Goal: Transaction & Acquisition: Purchase product/service

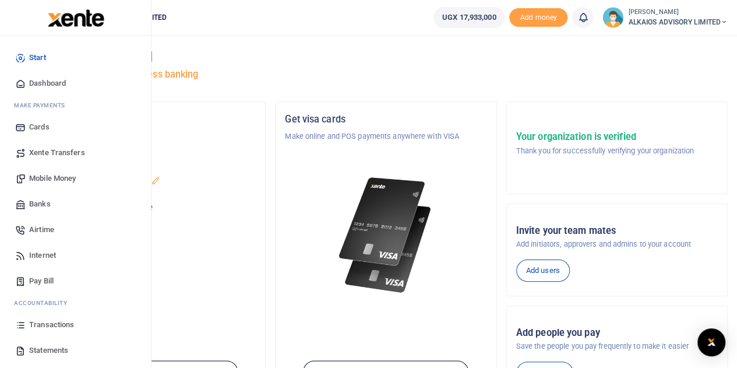
click at [70, 177] on span "Mobile Money" at bounding box center [52, 178] width 47 height 12
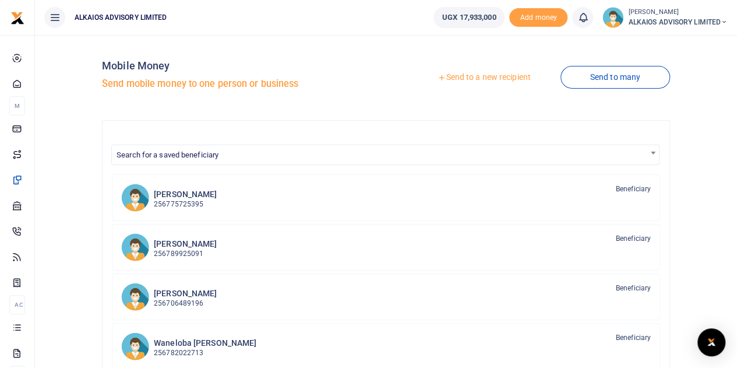
click at [510, 76] on link "Send to a new recipient" at bounding box center [484, 77] width 152 height 21
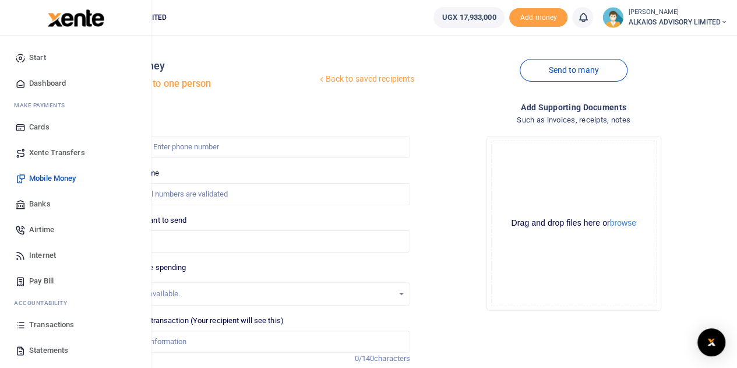
click at [48, 174] on span "Mobile Money" at bounding box center [52, 178] width 47 height 12
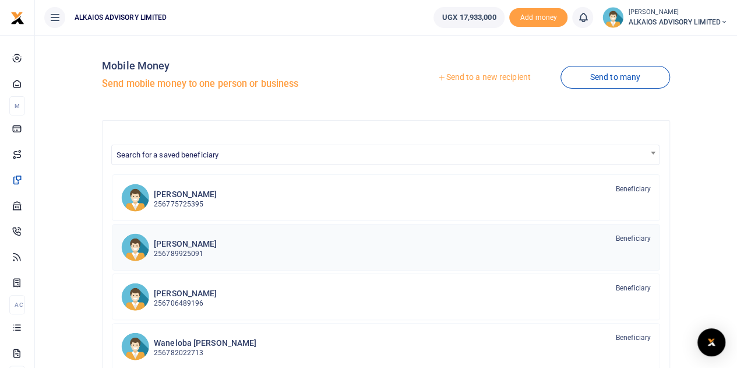
click at [196, 253] on p "256789925091" at bounding box center [185, 253] width 63 height 11
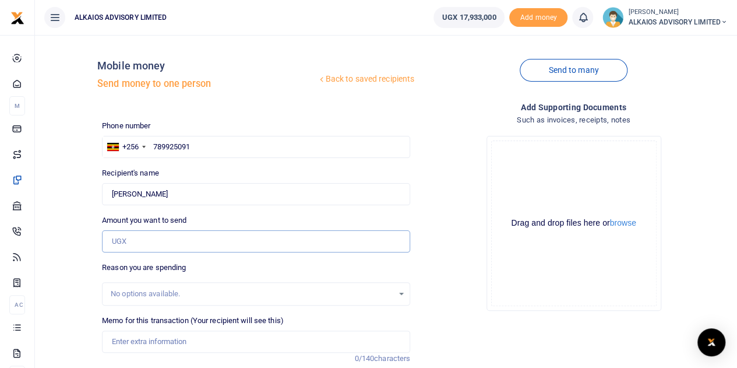
click at [143, 238] on input "Amount you want to send" at bounding box center [256, 241] width 308 height 22
type input "3,000,000"
click at [168, 336] on input "Memo for this transaction (Your recipient will see this)" at bounding box center [256, 341] width 308 height 22
type input "Refundable Advance"
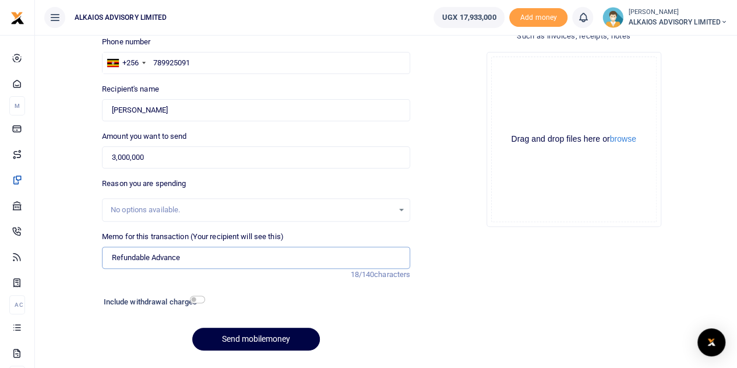
scroll to position [88, 0]
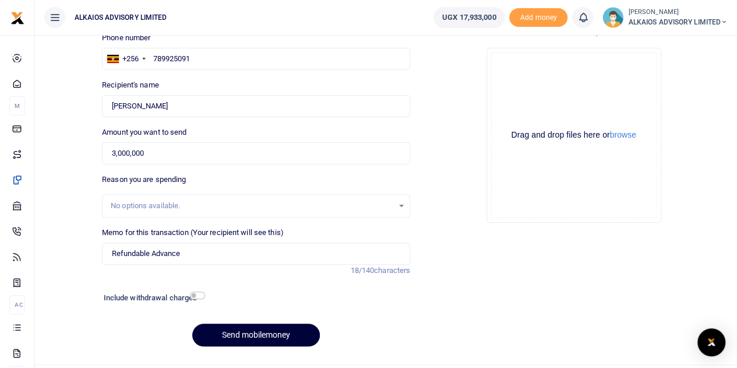
click at [244, 336] on button "Send mobilemoney" at bounding box center [256, 334] width 128 height 23
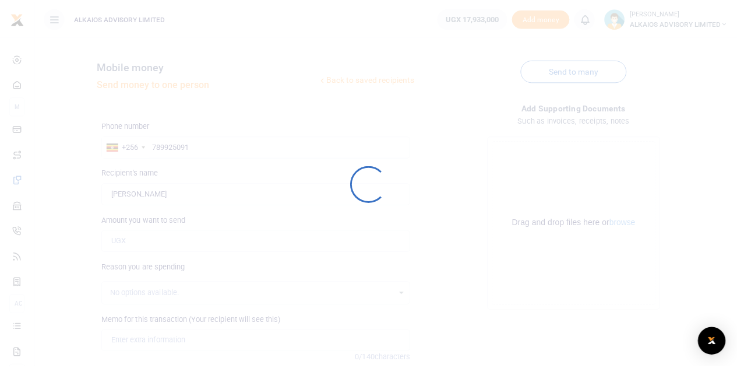
scroll to position [88, 0]
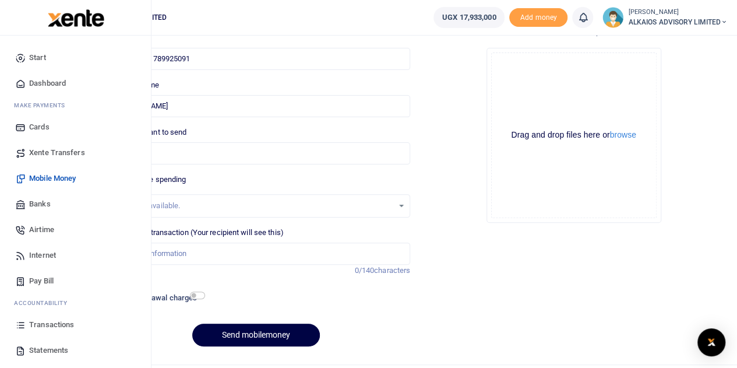
click at [58, 176] on span "Mobile Money" at bounding box center [52, 178] width 47 height 12
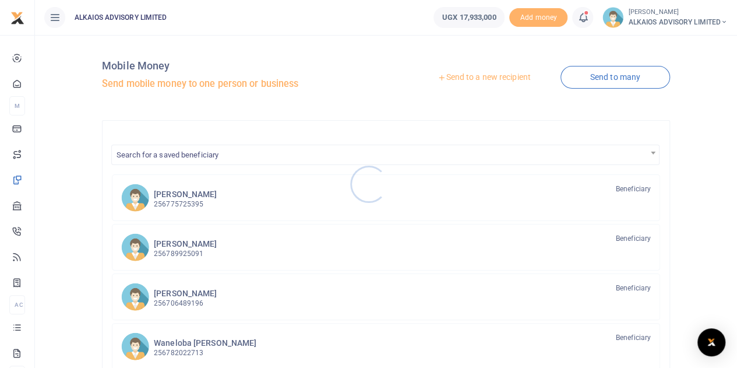
click at [177, 248] on div at bounding box center [368, 184] width 737 height 368
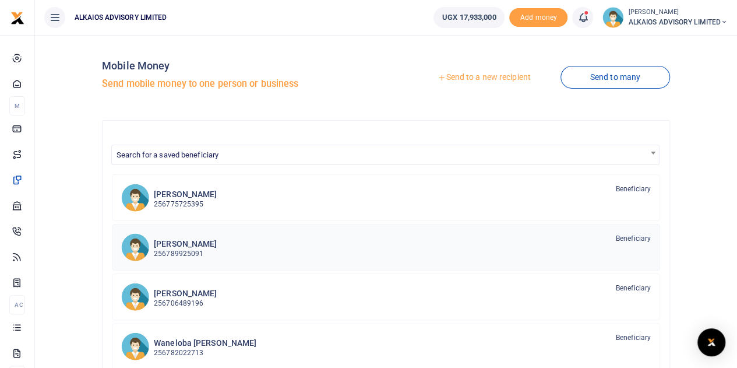
click at [177, 248] on p "256789925091" at bounding box center [185, 253] width 63 height 11
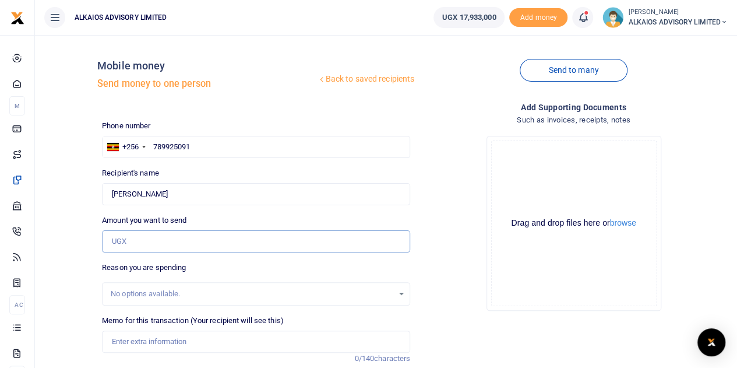
click at [161, 235] on input "Amount you want to send" at bounding box center [256, 241] width 308 height 22
type input "2,000,000"
click at [156, 341] on input "Memo for this transaction (Your recipient will see this)" at bounding box center [256, 341] width 308 height 22
type input "Refundable Advance"
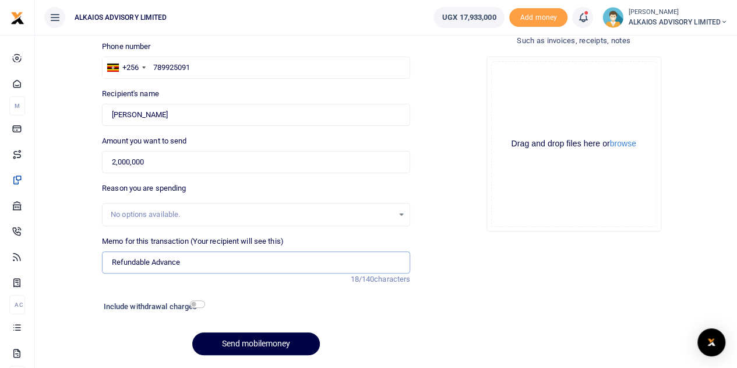
scroll to position [84, 0]
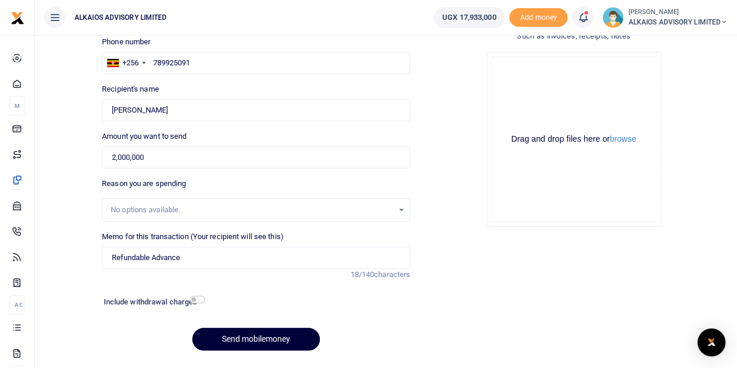
click at [312, 336] on button "Send mobilemoney" at bounding box center [256, 338] width 128 height 23
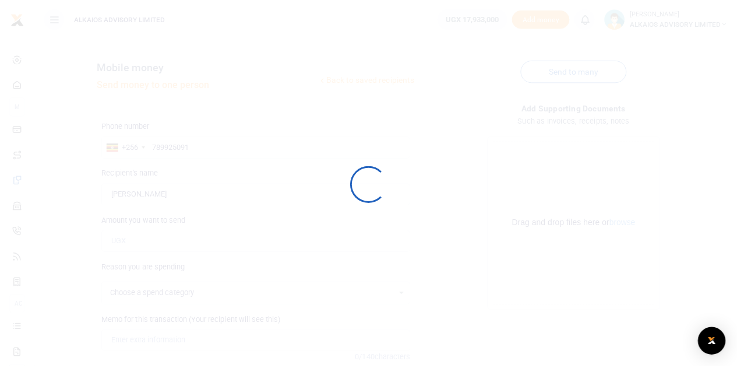
scroll to position [84, 0]
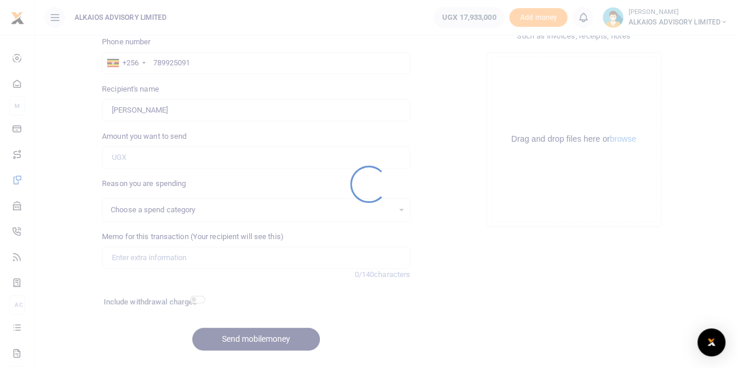
select select
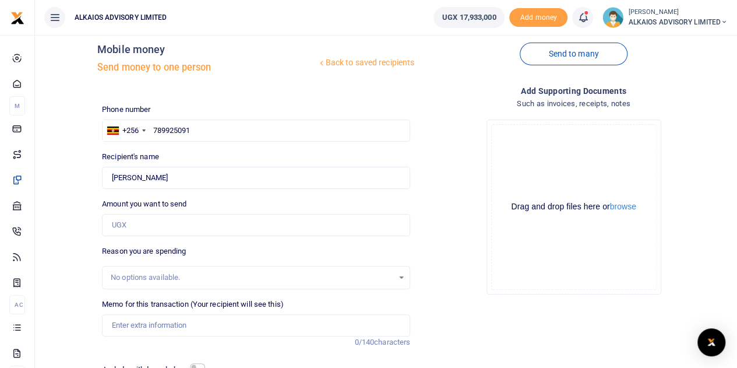
scroll to position [12, 0]
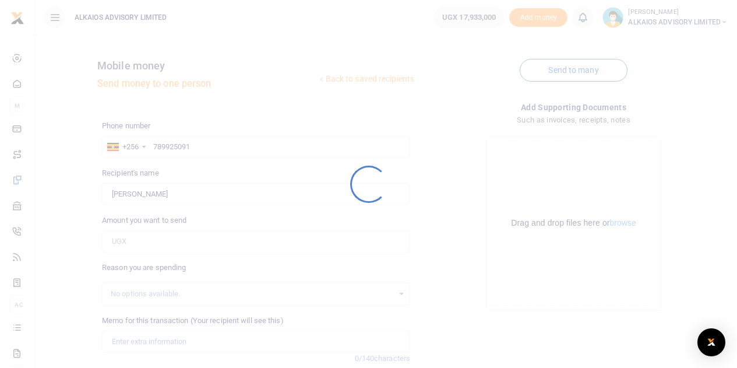
scroll to position [12, 0]
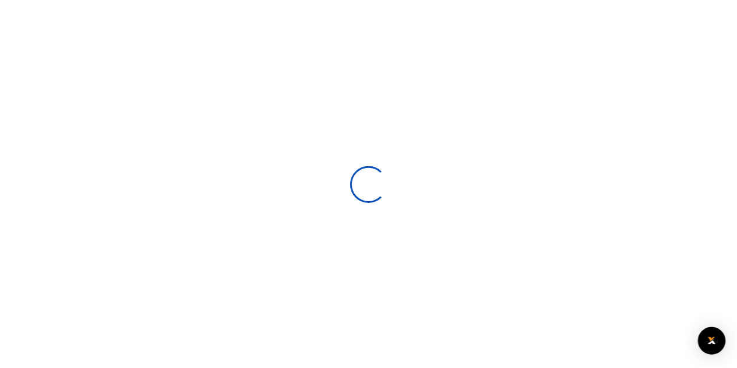
scroll to position [12, 0]
select select
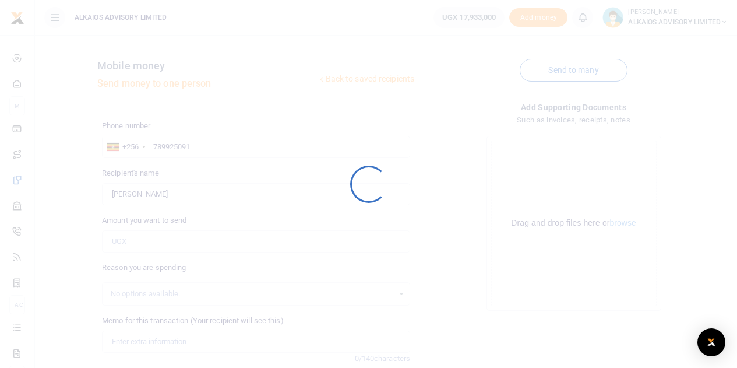
scroll to position [12, 0]
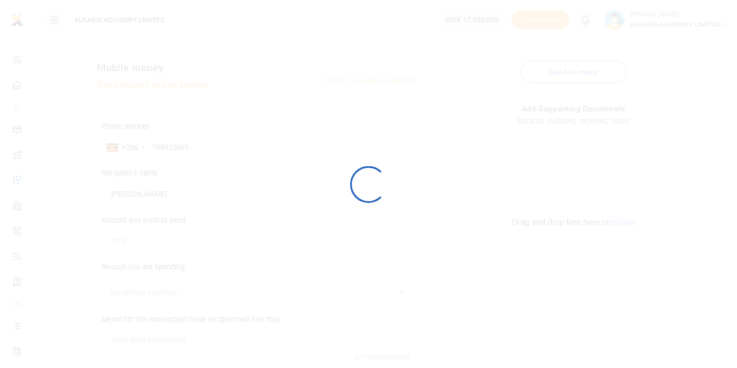
scroll to position [12, 0]
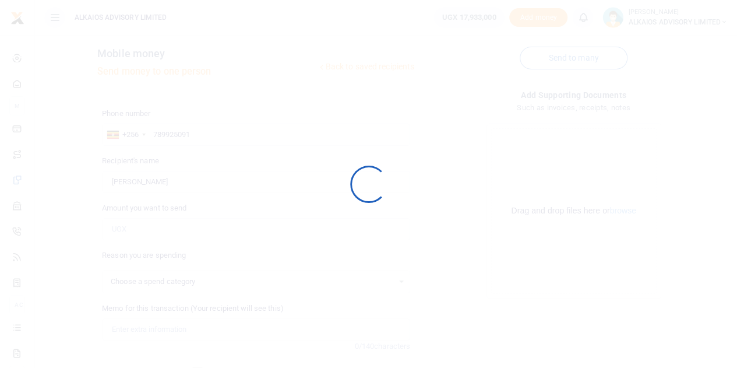
select select
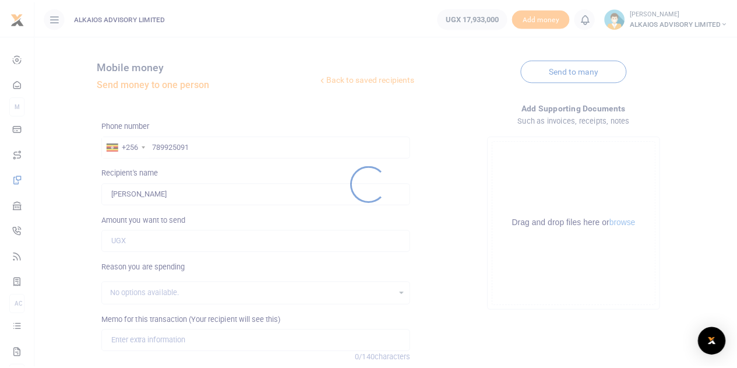
scroll to position [12, 0]
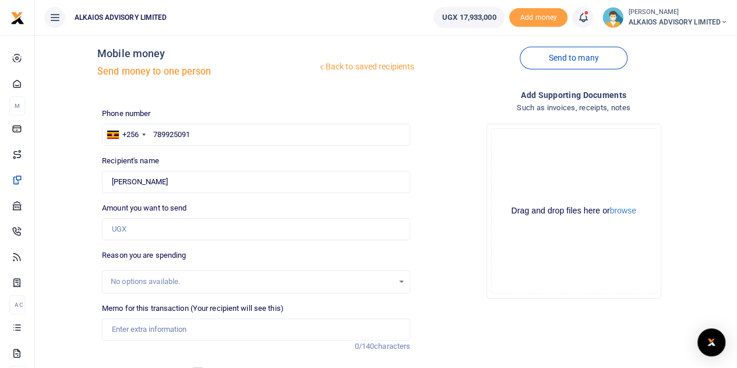
click at [579, 19] on icon at bounding box center [583, 17] width 12 height 13
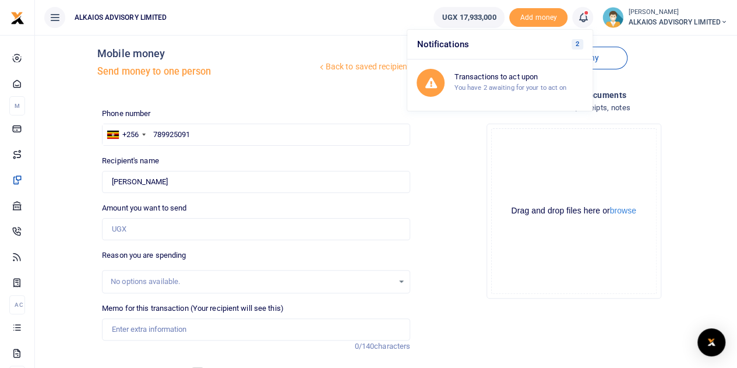
click at [521, 48] on h6 "Notifications 2" at bounding box center [499, 45] width 185 height 30
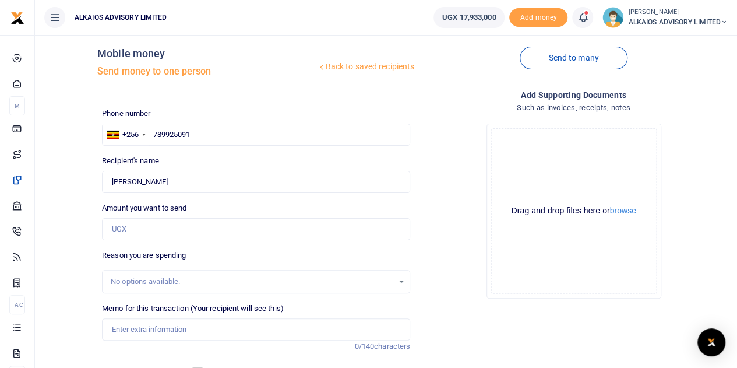
click at [584, 19] on icon at bounding box center [583, 17] width 12 height 13
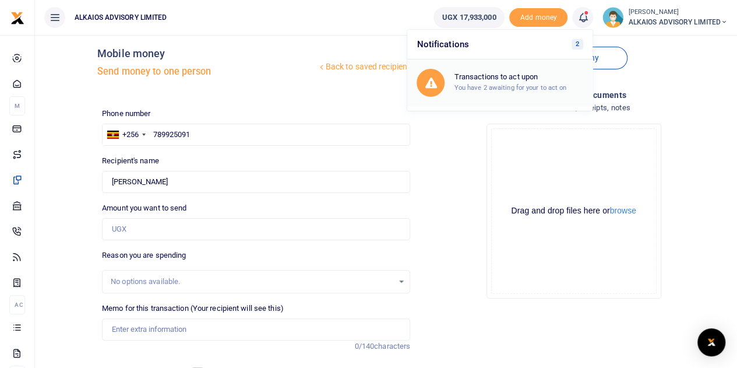
click at [501, 82] on div "Transactions to act upon You have 2 awaiting for your to act on" at bounding box center [518, 82] width 129 height 20
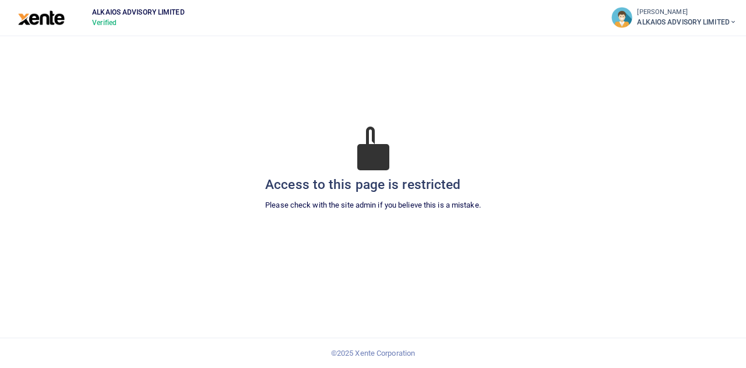
click at [691, 7] on div "SAM WANELOBA ALKAIOS ADVISORY LIMITED" at bounding box center [673, 17] width 125 height 21
click at [595, 108] on link "Logout" at bounding box center [656, 112] width 164 height 16
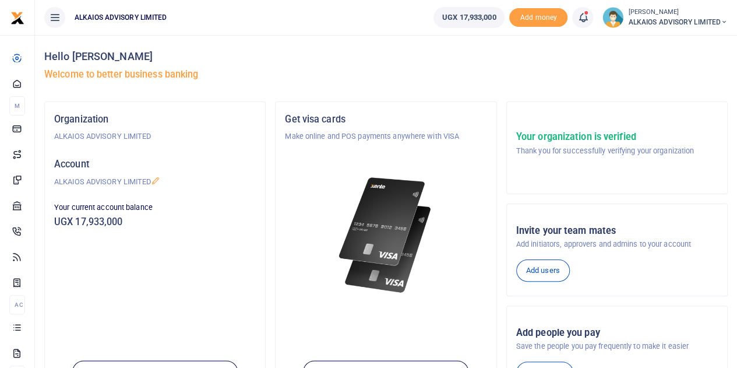
click at [655, 20] on span "ALKAIOS ADVISORY LIMITED" at bounding box center [678, 22] width 100 height 10
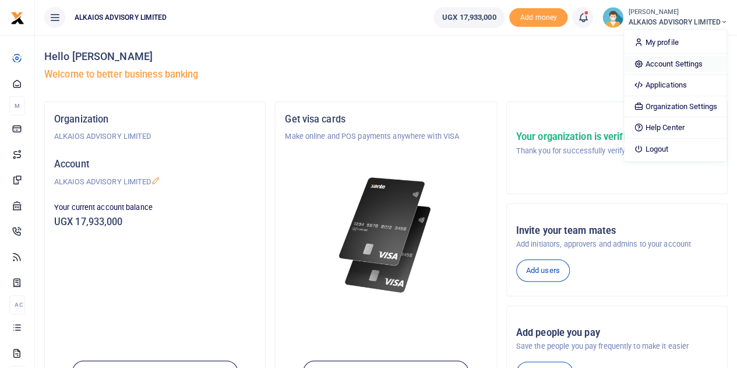
click at [659, 63] on link "Account Settings" at bounding box center [675, 64] width 102 height 16
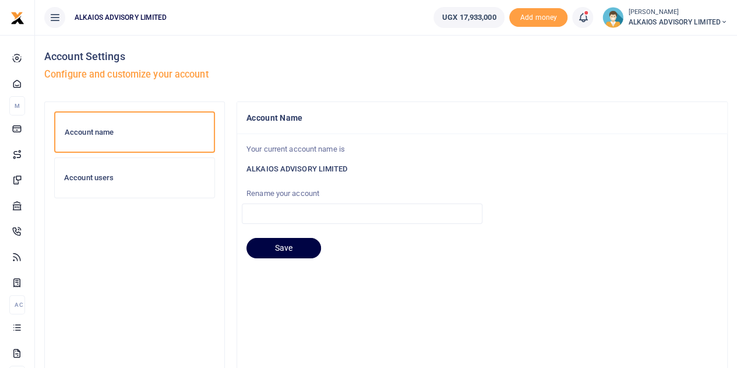
click at [121, 177] on h6 "Account users" at bounding box center [134, 177] width 141 height 9
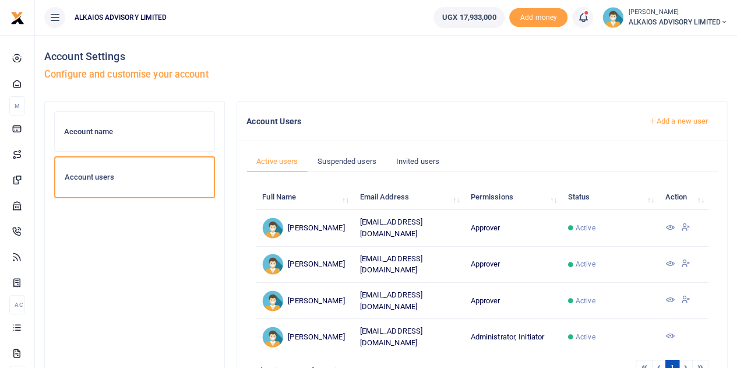
click at [669, 224] on icon at bounding box center [669, 226] width 9 height 9
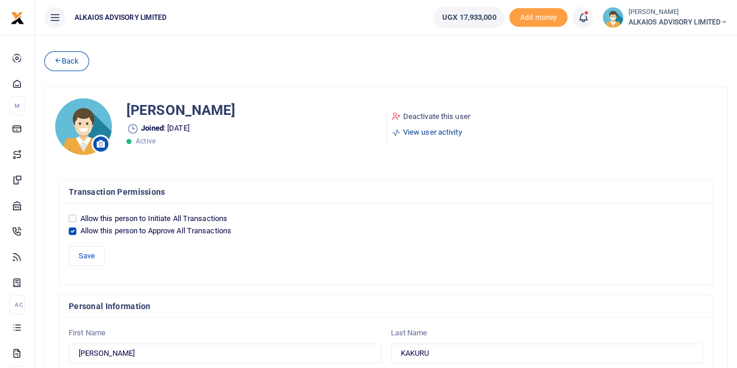
click at [440, 131] on link "View user activity" at bounding box center [430, 132] width 79 height 12
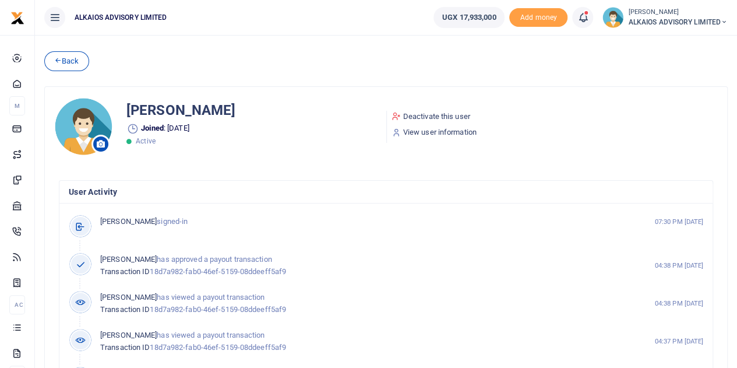
click at [681, 24] on span "ALKAIOS ADVISORY LIMITED" at bounding box center [678, 22] width 100 height 10
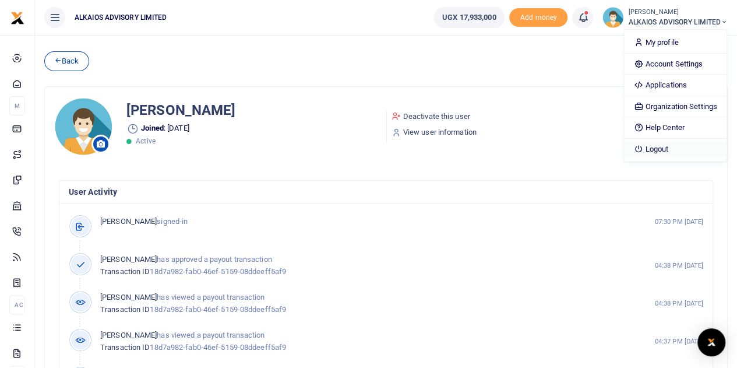
click at [647, 146] on link "Logout" at bounding box center [675, 149] width 102 height 16
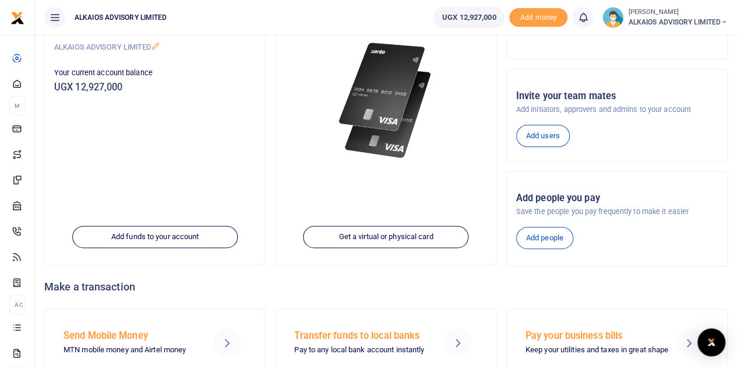
scroll to position [90, 0]
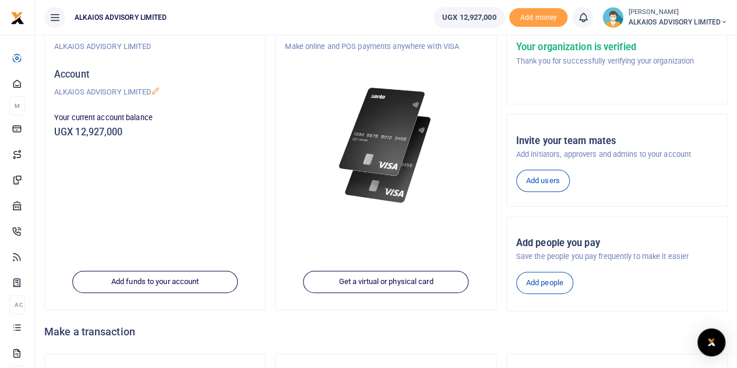
click at [690, 19] on span "ALKAIOS ADVISORY LIMITED" at bounding box center [678, 22] width 100 height 10
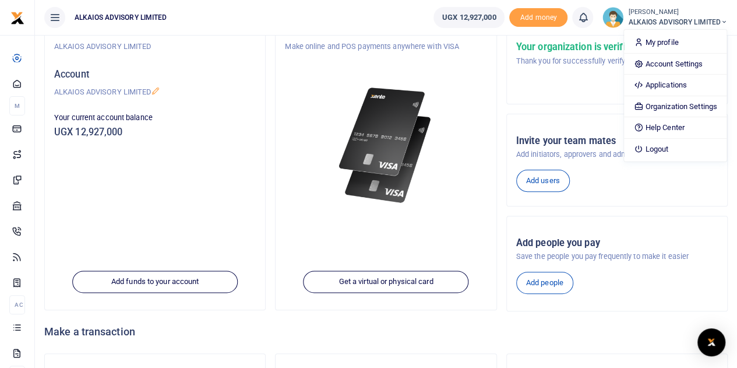
click at [451, 9] on link "UGX 12,927,000" at bounding box center [468, 17] width 71 height 21
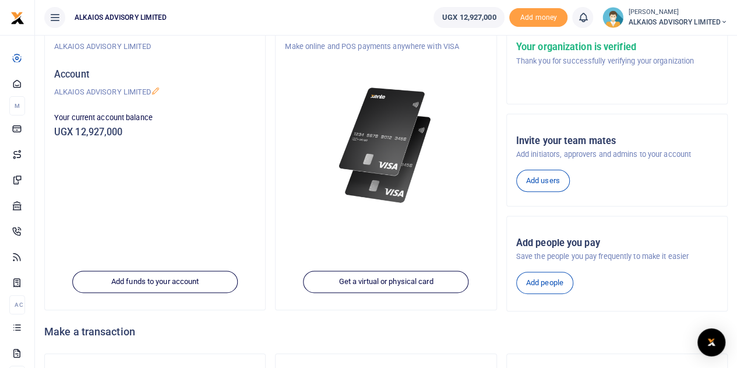
click at [459, 15] on span "UGX 12,927,000" at bounding box center [469, 18] width 54 height 12
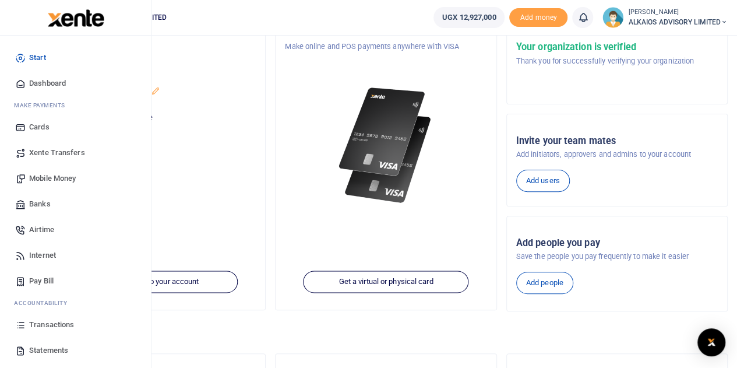
click at [40, 323] on span "Transactions" at bounding box center [51, 325] width 45 height 12
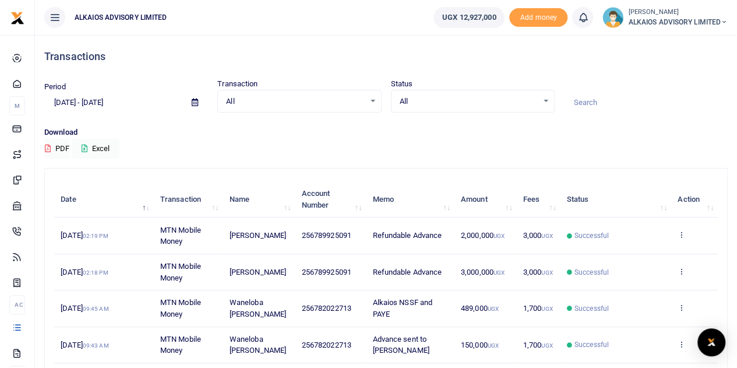
click at [693, 13] on small "[PERSON_NAME]" at bounding box center [678, 13] width 100 height 10
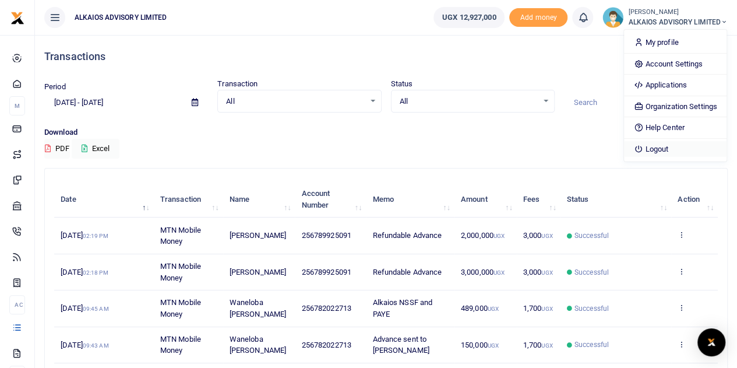
click at [654, 143] on link "Logout" at bounding box center [675, 149] width 102 height 16
